Goal: Transaction & Acquisition: Purchase product/service

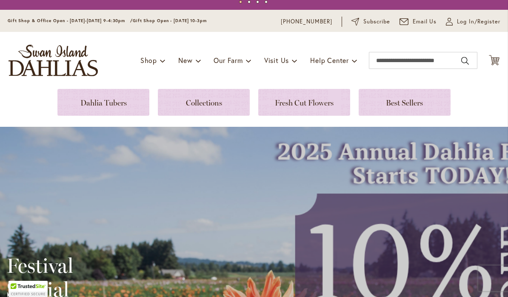
scroll to position [17, 0]
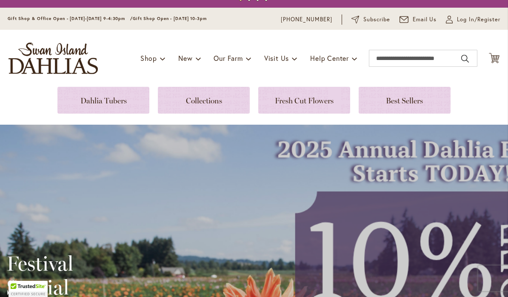
click at [85, 102] on link at bounding box center [103, 100] width 92 height 27
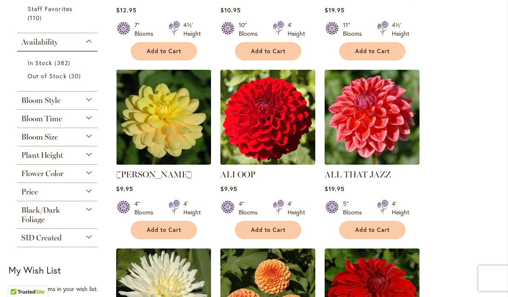
scroll to position [319, 0]
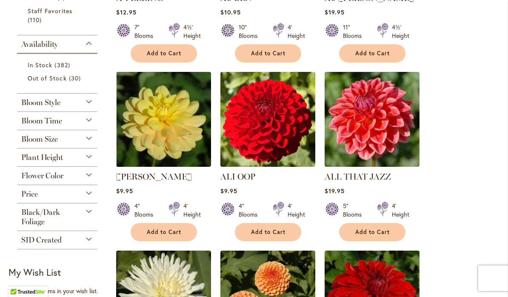
click at [82, 174] on div "Flower Color" at bounding box center [57, 174] width 80 height 14
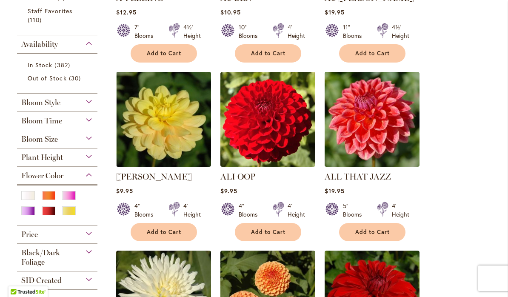
click at [26, 213] on div "Purple" at bounding box center [28, 210] width 14 height 9
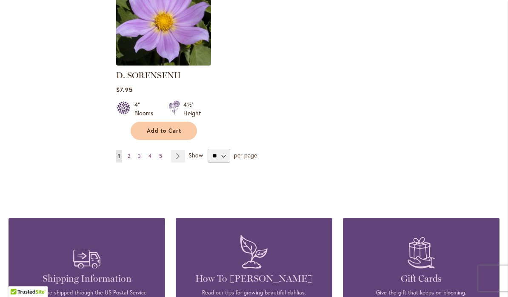
scroll to position [1121, 0]
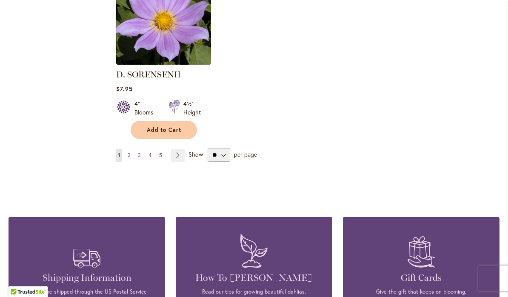
click at [176, 156] on link "Page Next" at bounding box center [178, 155] width 14 height 13
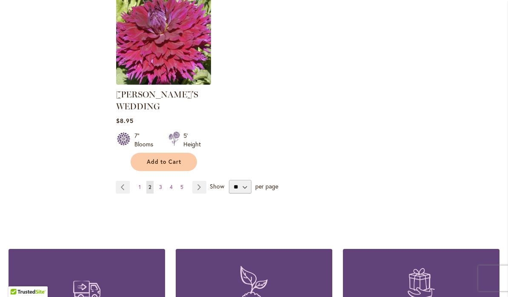
scroll to position [1139, 0]
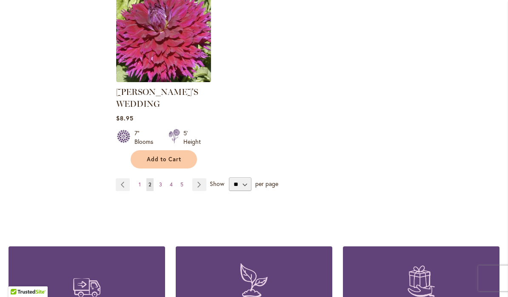
click at [194, 178] on link "Page Next" at bounding box center [199, 184] width 14 height 13
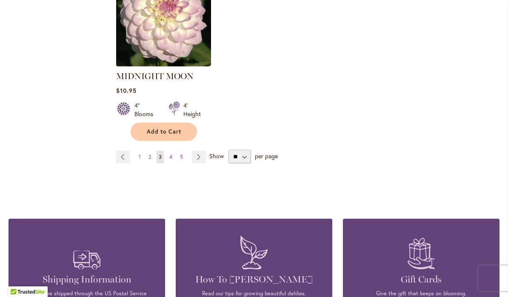
scroll to position [1156, 0]
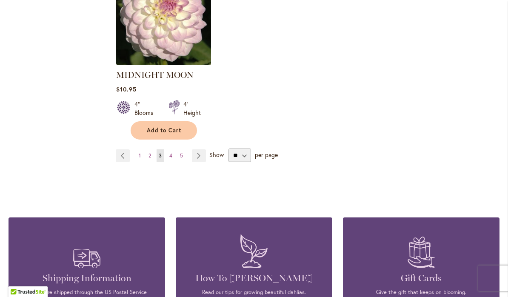
click at [194, 149] on link "Page Next" at bounding box center [199, 155] width 14 height 13
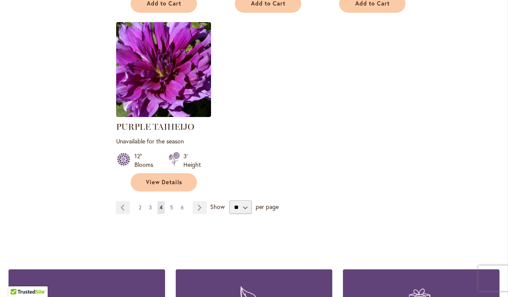
scroll to position [1083, 0]
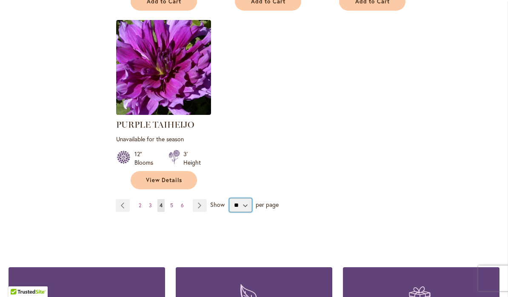
click at [243, 198] on select "** ** ** **" at bounding box center [240, 205] width 23 height 14
select select "**"
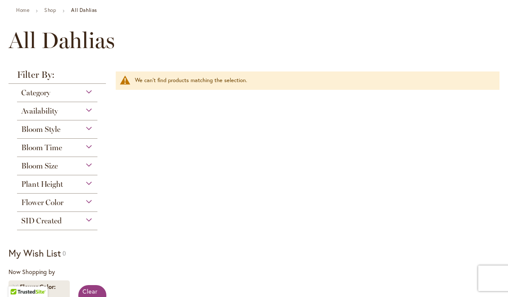
scroll to position [83, 0]
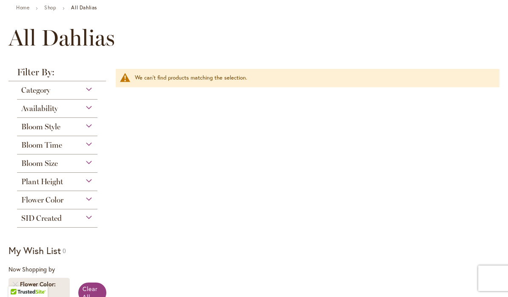
click at [76, 197] on div "Flower Color" at bounding box center [57, 198] width 80 height 14
click at [83, 197] on div "Flower Color" at bounding box center [57, 198] width 80 height 14
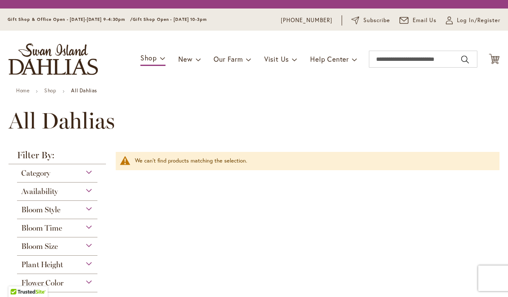
scroll to position [0, 0]
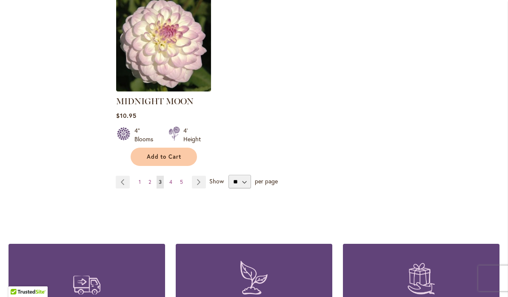
scroll to position [1159, 0]
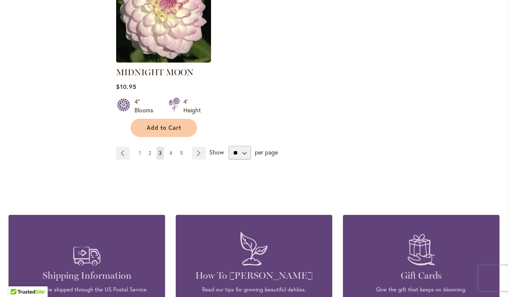
click at [199, 147] on link "Page Next" at bounding box center [199, 153] width 14 height 13
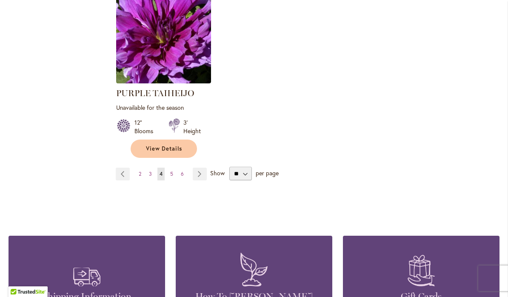
scroll to position [1120, 0]
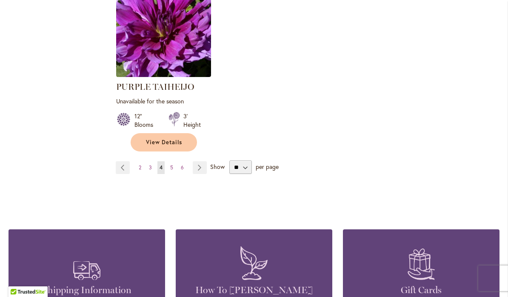
click at [203, 161] on link "Page Next" at bounding box center [200, 167] width 14 height 13
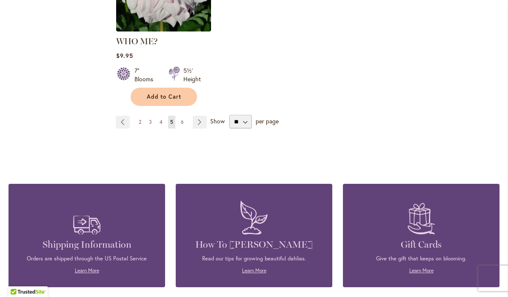
scroll to position [1168, 0]
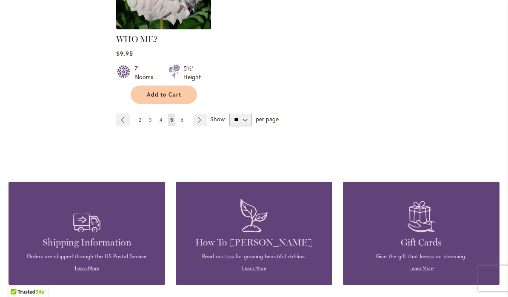
click at [202, 113] on link "Page Next" at bounding box center [200, 119] width 14 height 13
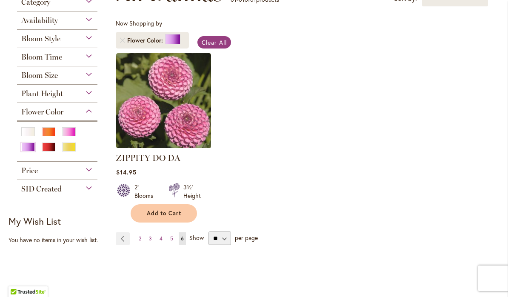
scroll to position [142, 0]
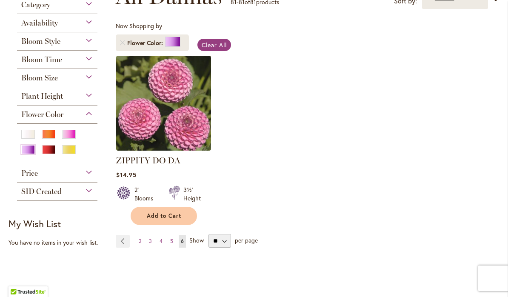
click at [117, 235] on link "Page Previous" at bounding box center [123, 241] width 14 height 13
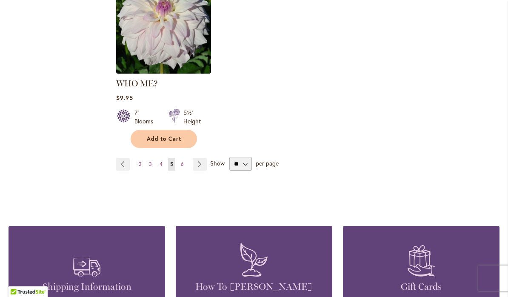
scroll to position [1166, 0]
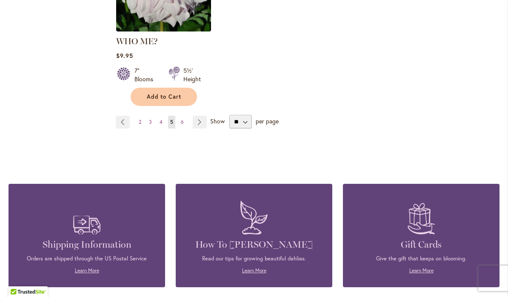
click at [121, 116] on link "Page Previous" at bounding box center [123, 122] width 14 height 13
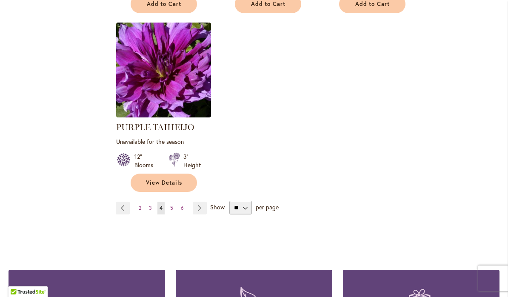
scroll to position [1082, 0]
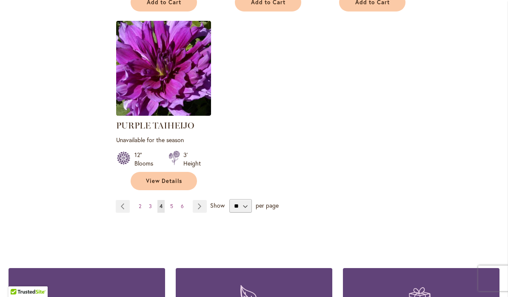
click at [119, 200] on link "Page Previous" at bounding box center [123, 206] width 14 height 13
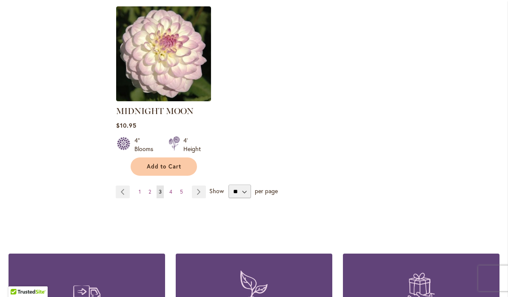
scroll to position [1123, 0]
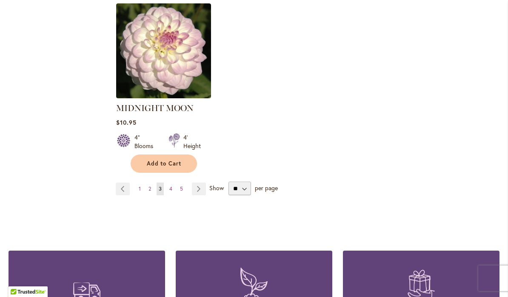
click at [118, 182] on link "Page Previous" at bounding box center [123, 188] width 14 height 13
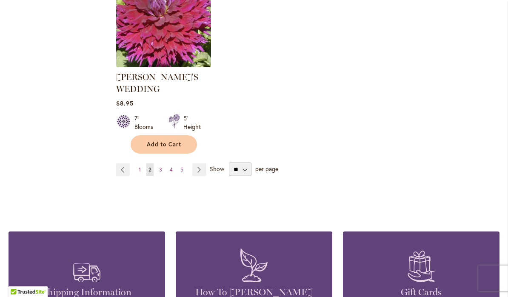
scroll to position [1155, 0]
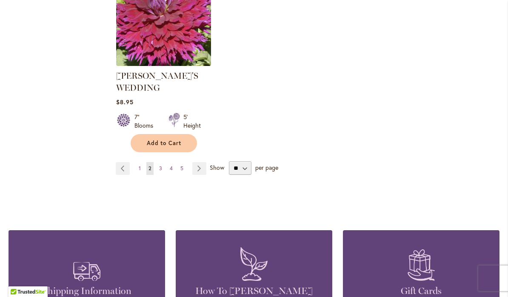
click at [123, 162] on link "Page Previous" at bounding box center [123, 168] width 14 height 13
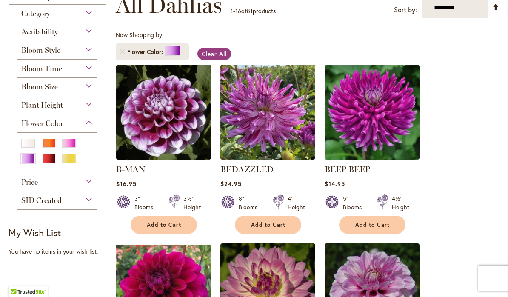
scroll to position [132, 0]
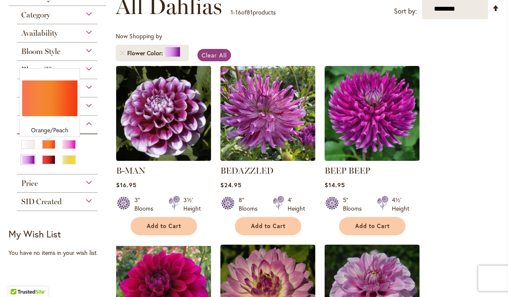
click at [49, 143] on div "Orange/Peach" at bounding box center [49, 144] width 14 height 9
click at [40, 101] on div "Plant Height" at bounding box center [57, 104] width 80 height 14
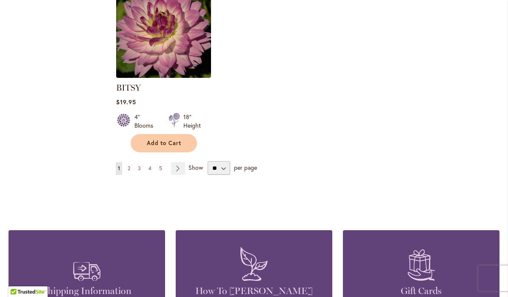
scroll to position [1126, 0]
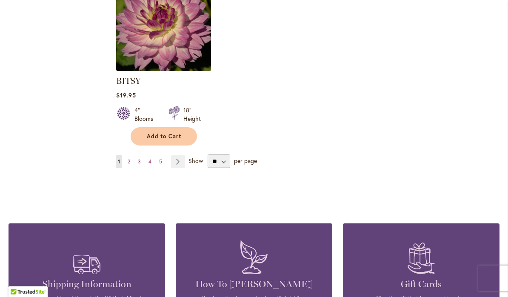
click at [180, 155] on link "Page Next" at bounding box center [178, 161] width 14 height 13
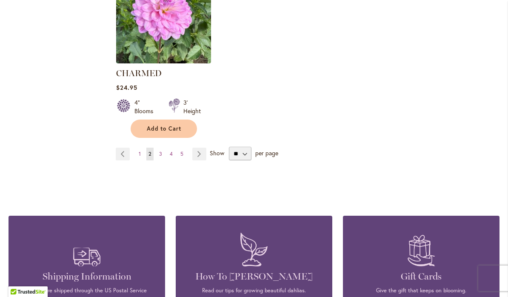
scroll to position [1135, 0]
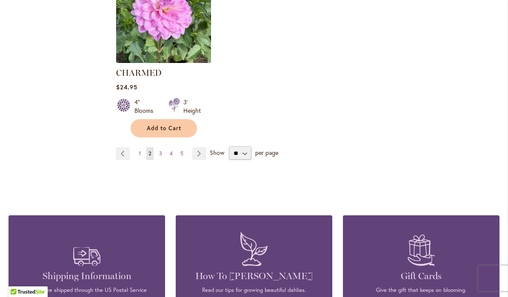
click at [203, 147] on link "Page Next" at bounding box center [199, 153] width 14 height 13
